Goal: Information Seeking & Learning: Compare options

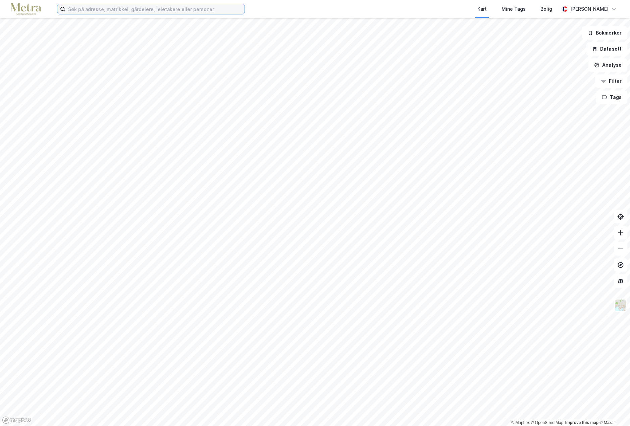
click at [73, 9] on input at bounding box center [154, 9] width 179 height 10
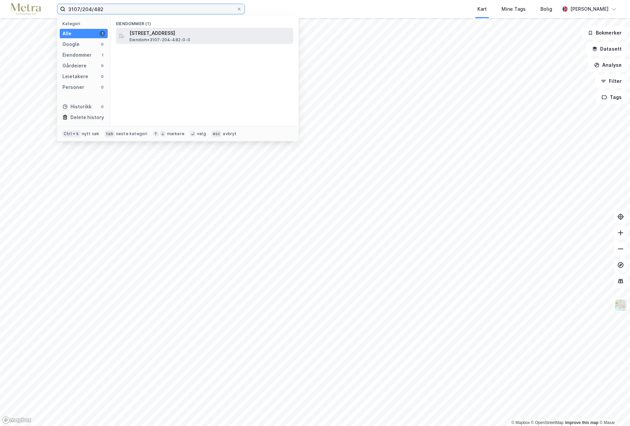
type input "3107/204/482"
click at [143, 31] on span "[STREET_ADDRESS]" at bounding box center [209, 33] width 161 height 8
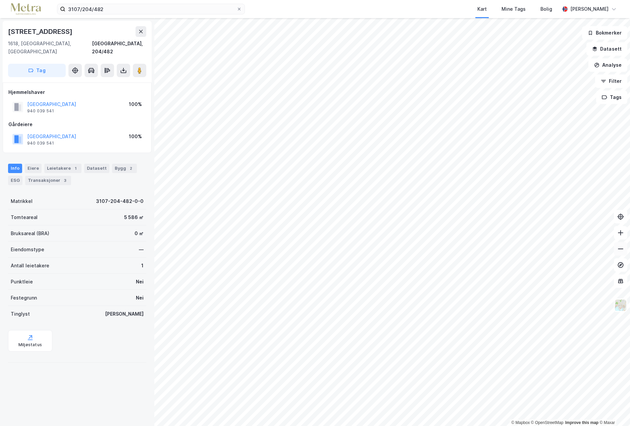
click at [623, 248] on icon at bounding box center [620, 249] width 7 height 7
click at [621, 248] on icon at bounding box center [620, 249] width 7 height 7
click at [624, 234] on button at bounding box center [620, 232] width 13 height 13
click at [621, 248] on icon at bounding box center [620, 249] width 7 height 7
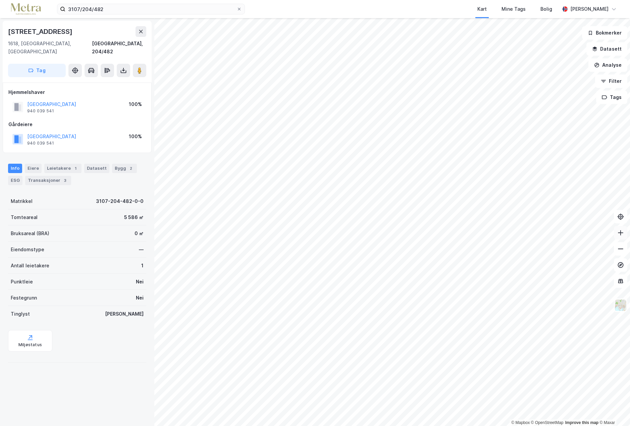
click at [625, 232] on button at bounding box center [620, 232] width 13 height 13
click at [621, 252] on button at bounding box center [620, 248] width 13 height 13
